Goal: Information Seeking & Learning: Learn about a topic

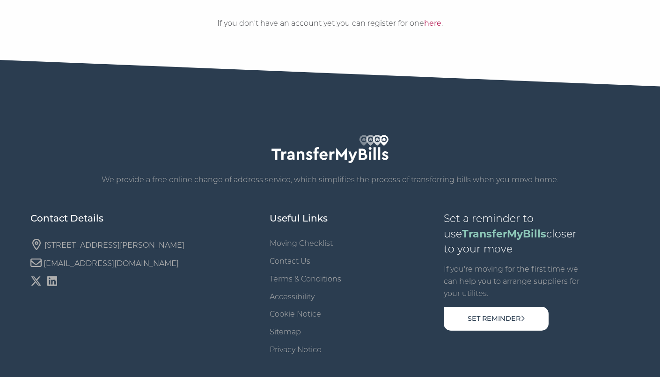
scroll to position [383, 0]
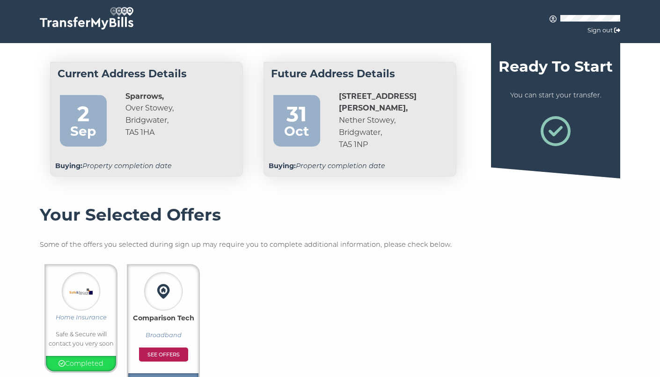
click at [93, 21] on img at bounding box center [87, 18] width 94 height 22
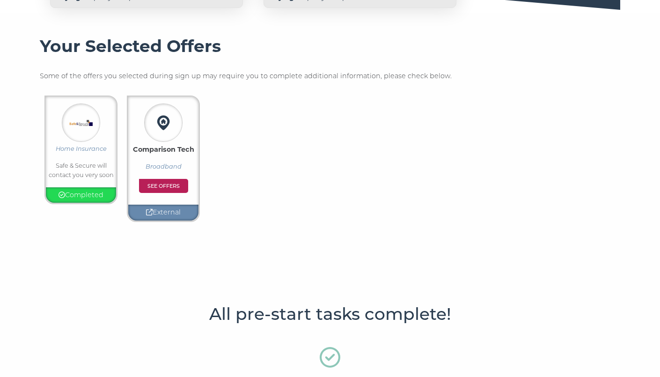
scroll to position [171, 0]
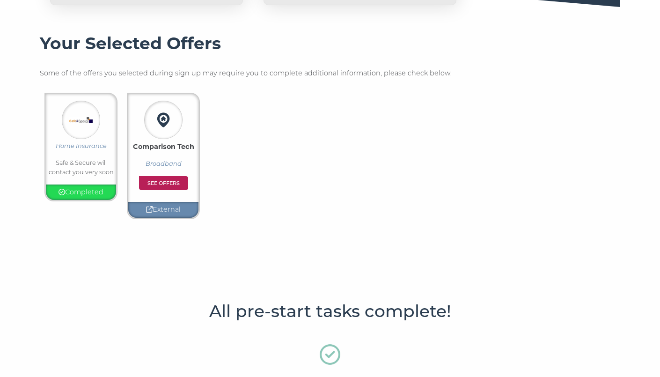
click at [162, 208] on p "External" at bounding box center [164, 209] width 66 height 11
click at [148, 207] on icon at bounding box center [149, 209] width 7 height 7
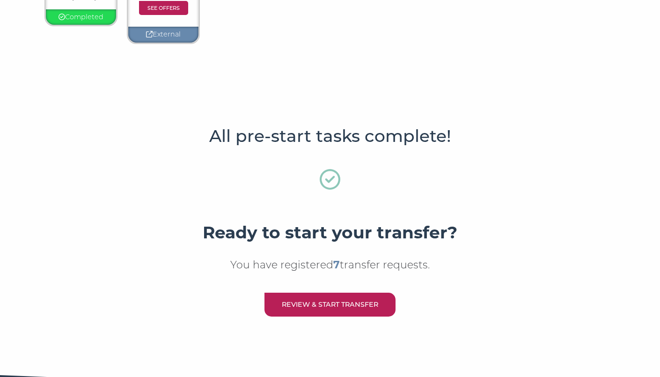
scroll to position [0, 0]
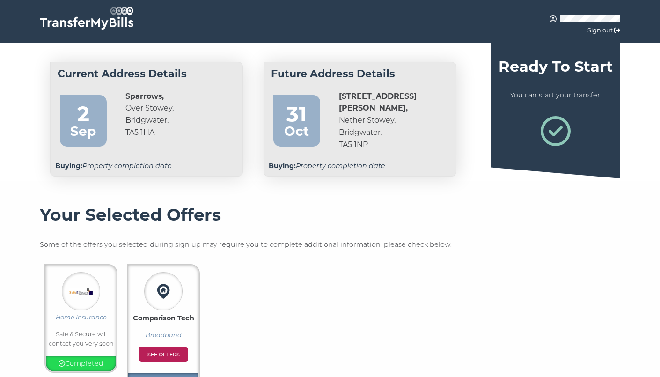
click at [105, 20] on img at bounding box center [87, 18] width 94 height 22
click at [603, 33] on link "Sign out" at bounding box center [600, 30] width 25 height 7
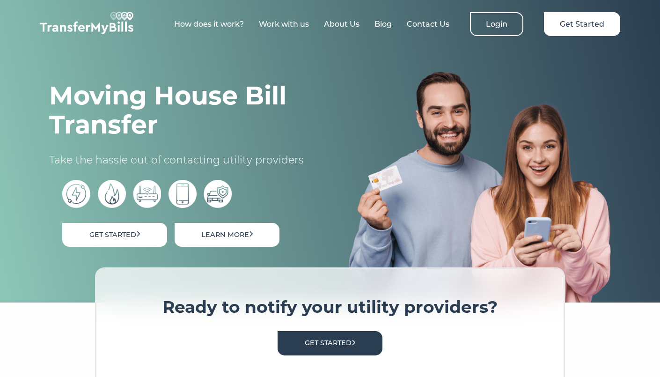
click at [243, 237] on link "Learn More" at bounding box center [227, 235] width 105 height 24
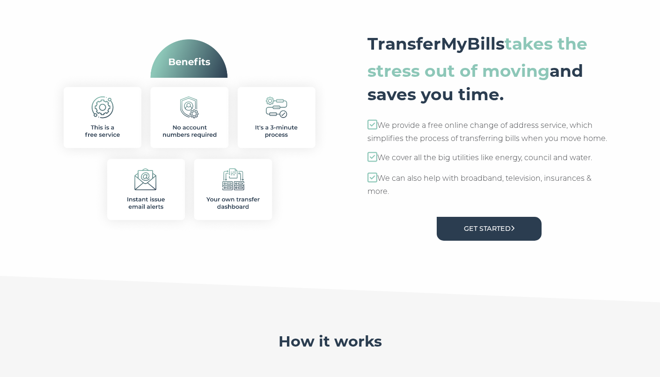
scroll to position [420, 0]
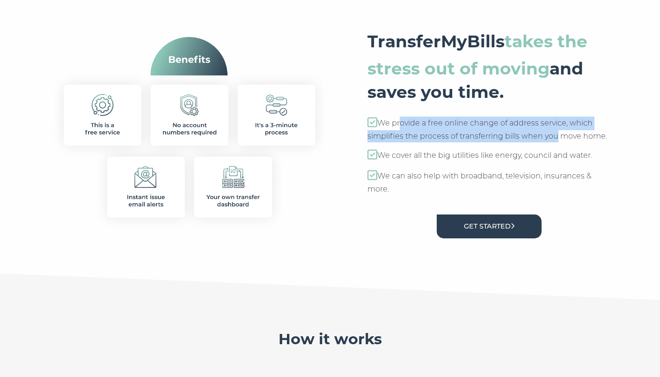
drag, startPoint x: 398, startPoint y: 124, endPoint x: 551, endPoint y: 135, distance: 153.0
click at [551, 135] on p "We provide a free online change of address service, which simplifies the proces…" at bounding box center [489, 130] width 243 height 26
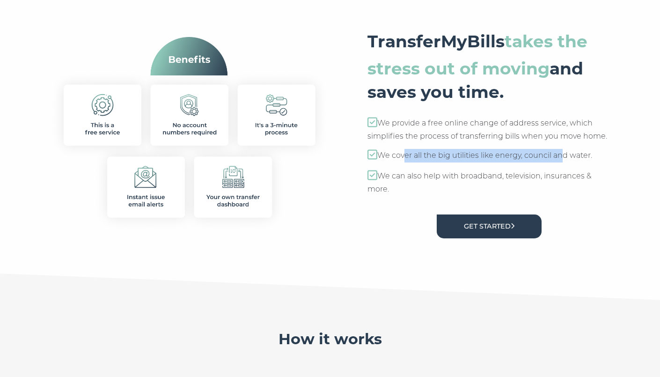
drag, startPoint x: 401, startPoint y: 155, endPoint x: 560, endPoint y: 155, distance: 158.3
click at [560, 155] on p "We cover all the big utilities like energy, council and water." at bounding box center [489, 156] width 243 height 14
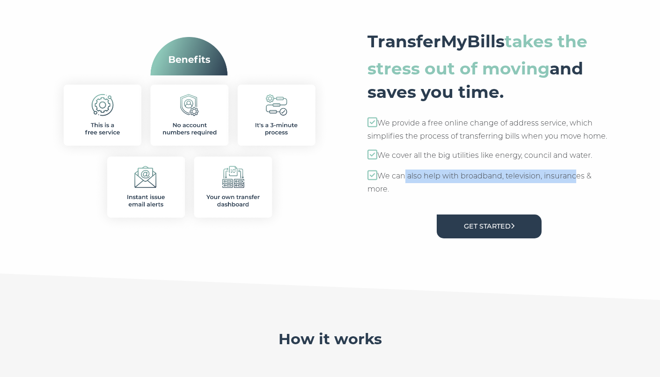
drag, startPoint x: 402, startPoint y: 176, endPoint x: 572, endPoint y: 176, distance: 170.0
click at [572, 176] on p "We can also help with broadband, television, insurances & more." at bounding box center [489, 182] width 243 height 26
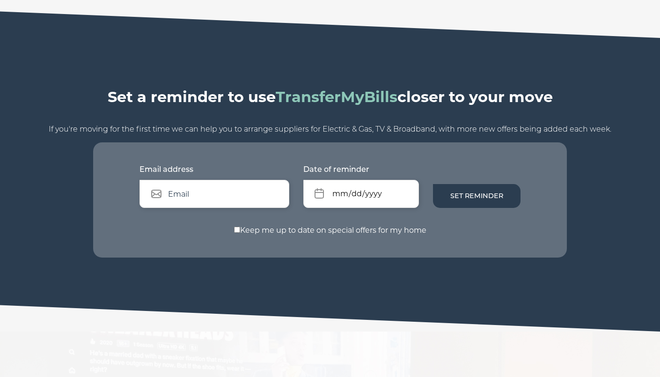
scroll to position [987, 0]
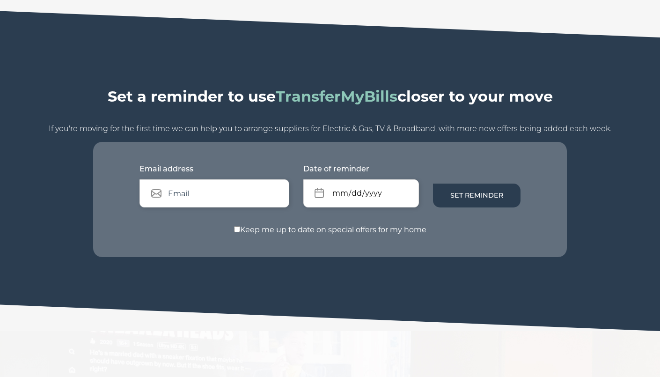
click at [245, 184] on input "text" at bounding box center [215, 193] width 150 height 28
click at [464, 237] on form "Email address Date of reminder Set Reminder Keep me up to date on special offer…" at bounding box center [330, 200] width 474 height 116
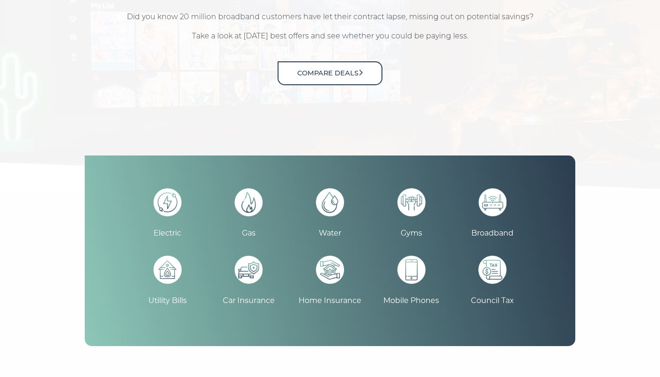
scroll to position [1393, 0]
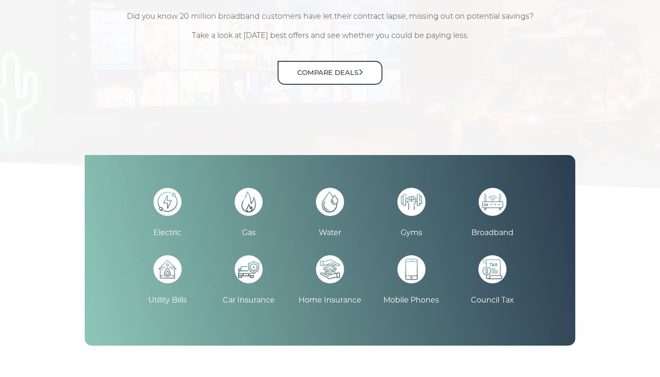
click at [334, 266] on img at bounding box center [330, 269] width 28 height 28
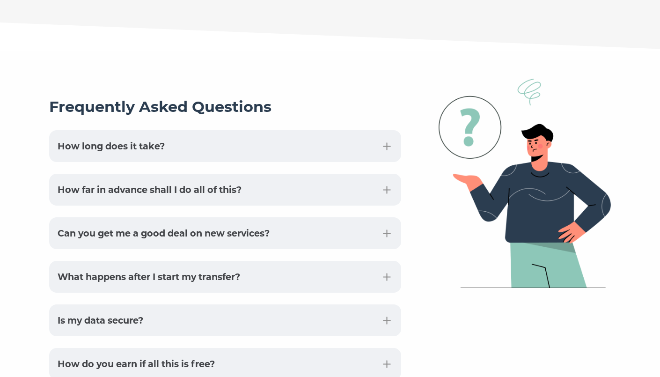
scroll to position [3287, 0]
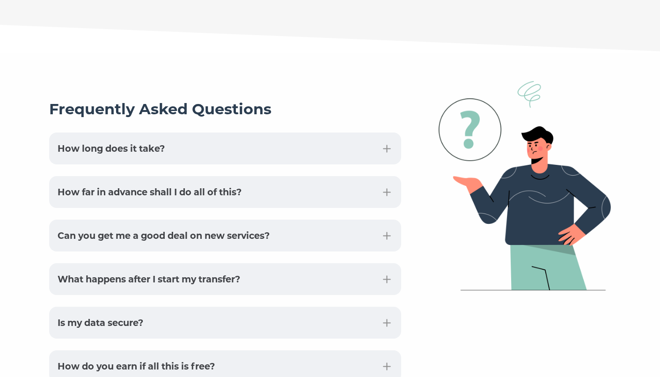
click at [256, 176] on button "How far in advance shall I do all of this?" at bounding box center [225, 192] width 352 height 32
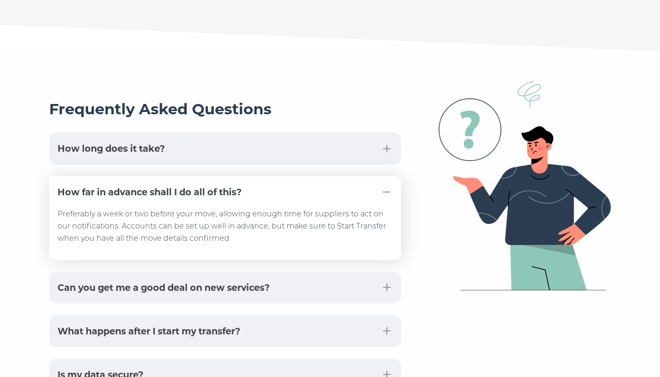
click at [248, 133] on button "How long does it take?" at bounding box center [225, 149] width 352 height 32
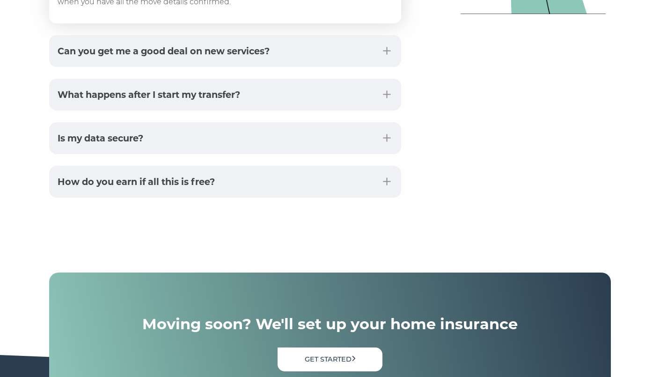
scroll to position [3562, 0]
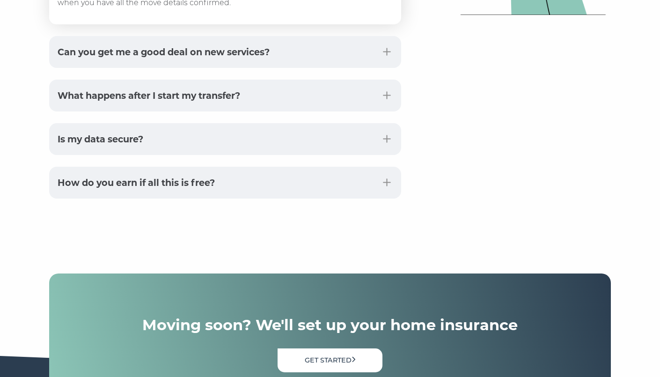
click at [297, 167] on button "How do you earn if all this is free?" at bounding box center [225, 183] width 352 height 32
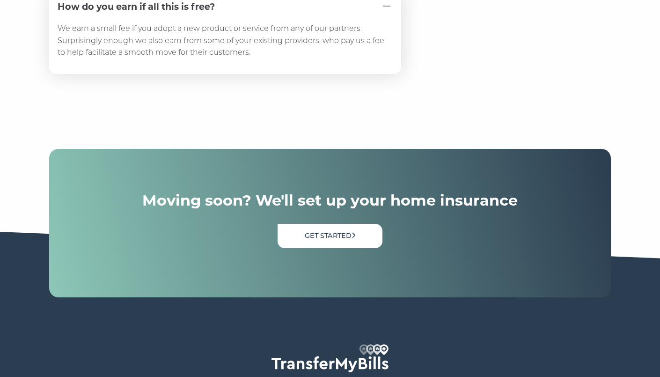
scroll to position [3739, 0]
